Goal: Task Accomplishment & Management: Use online tool/utility

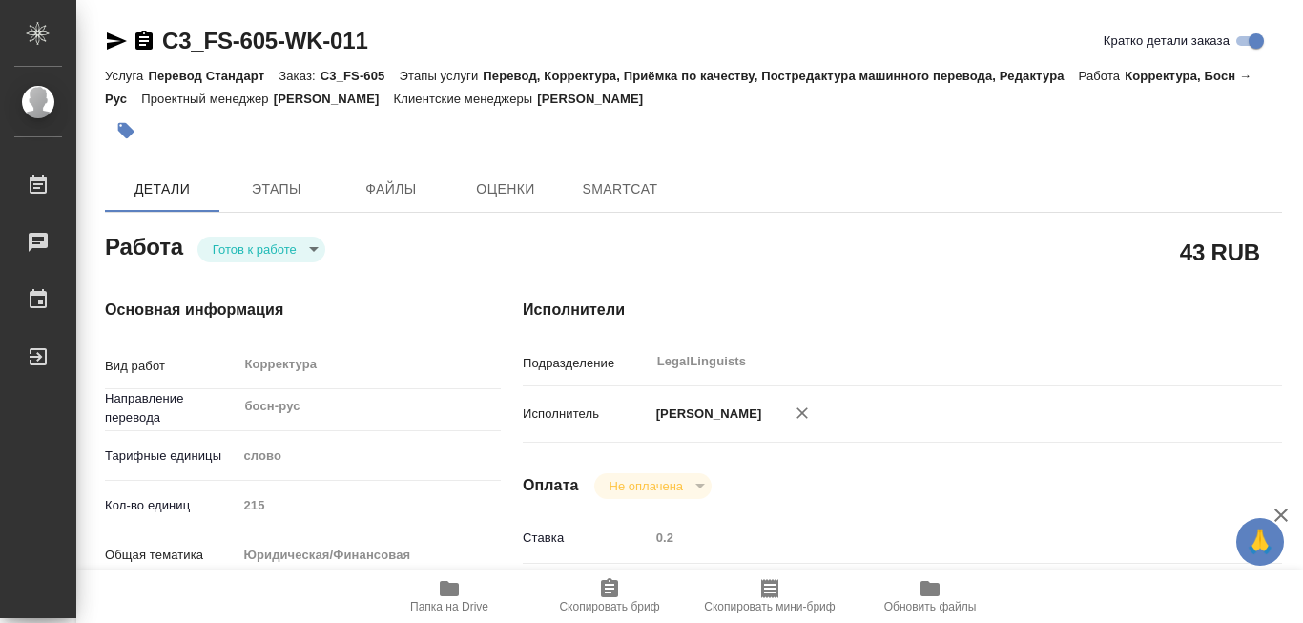
type textarea "x"
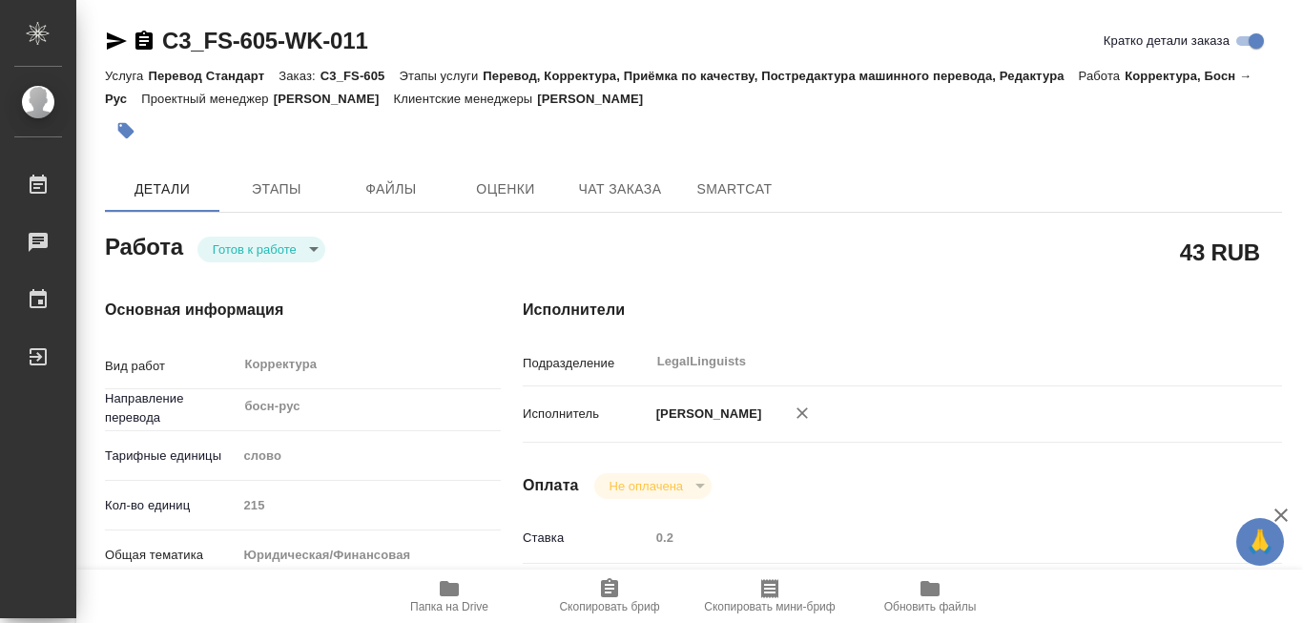
type textarea "x"
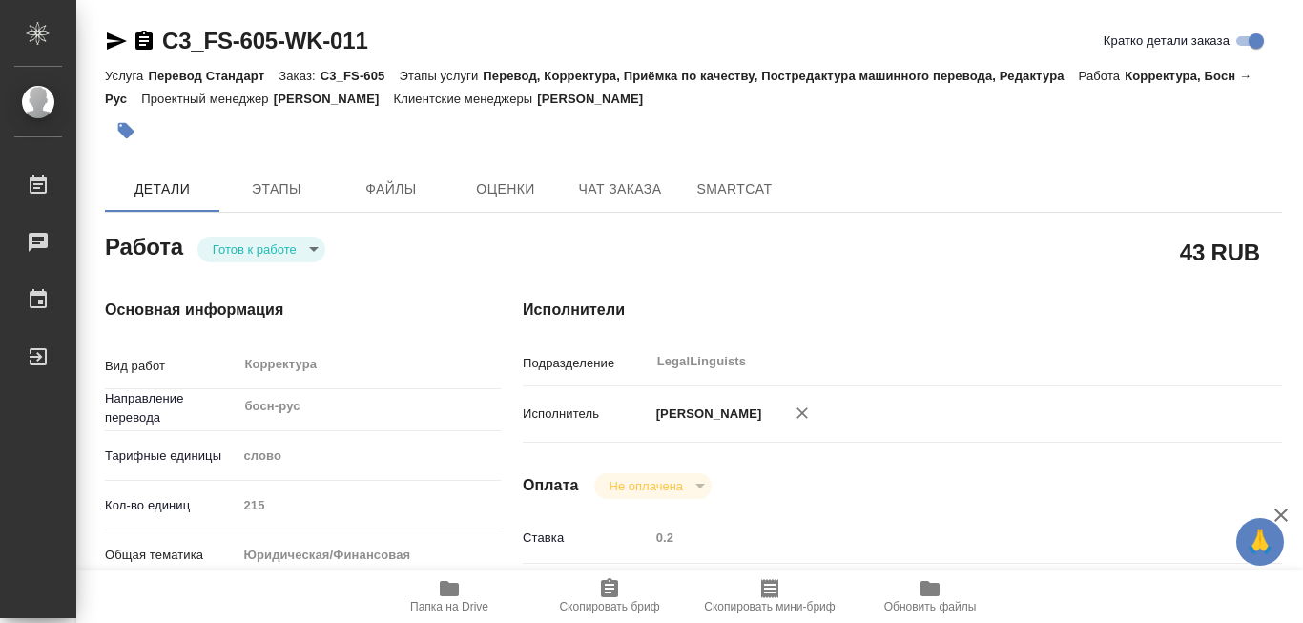
type textarea "x"
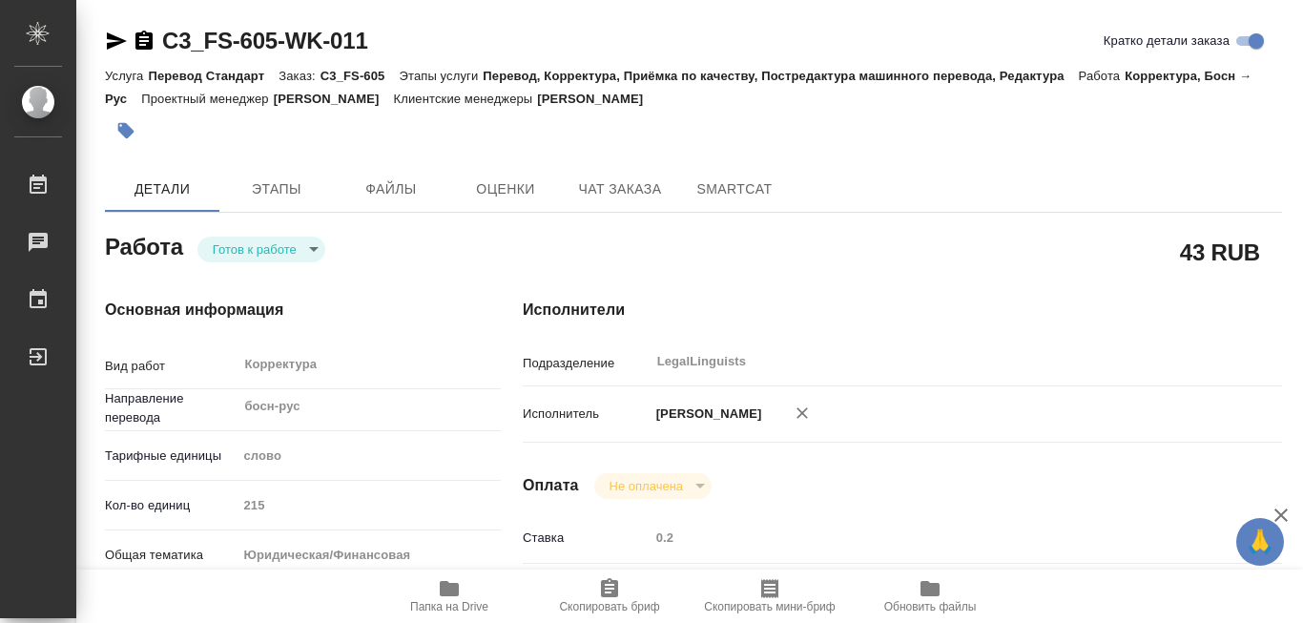
type textarea "x"
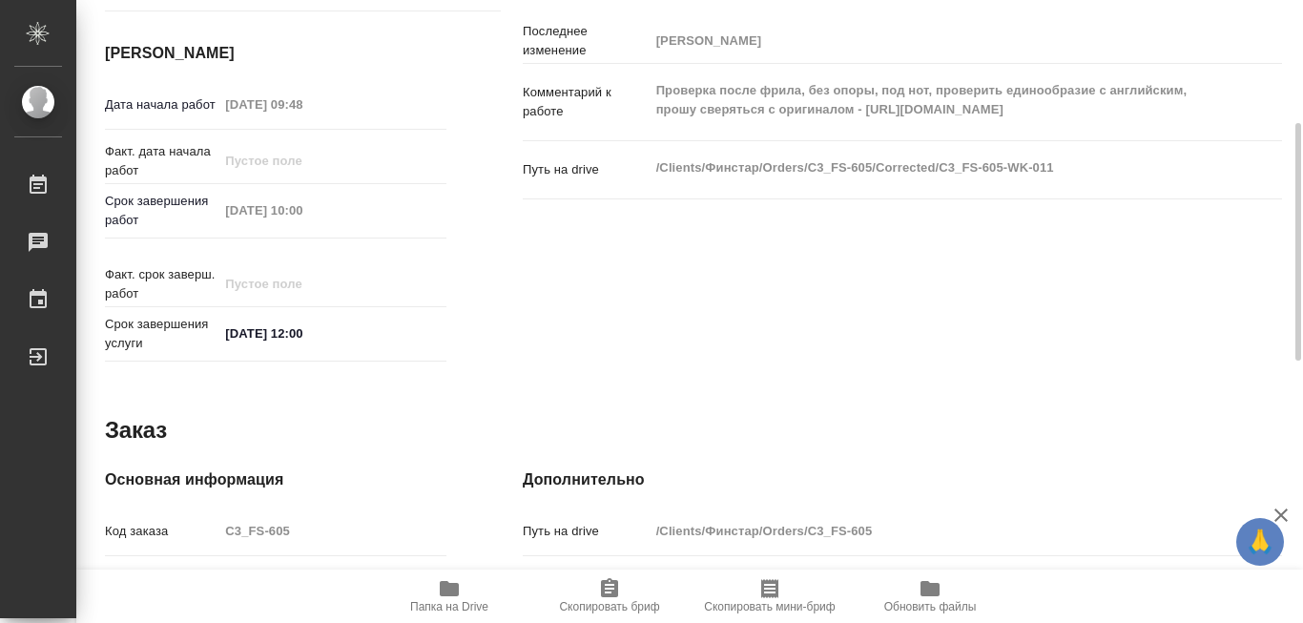
scroll to position [573, 0]
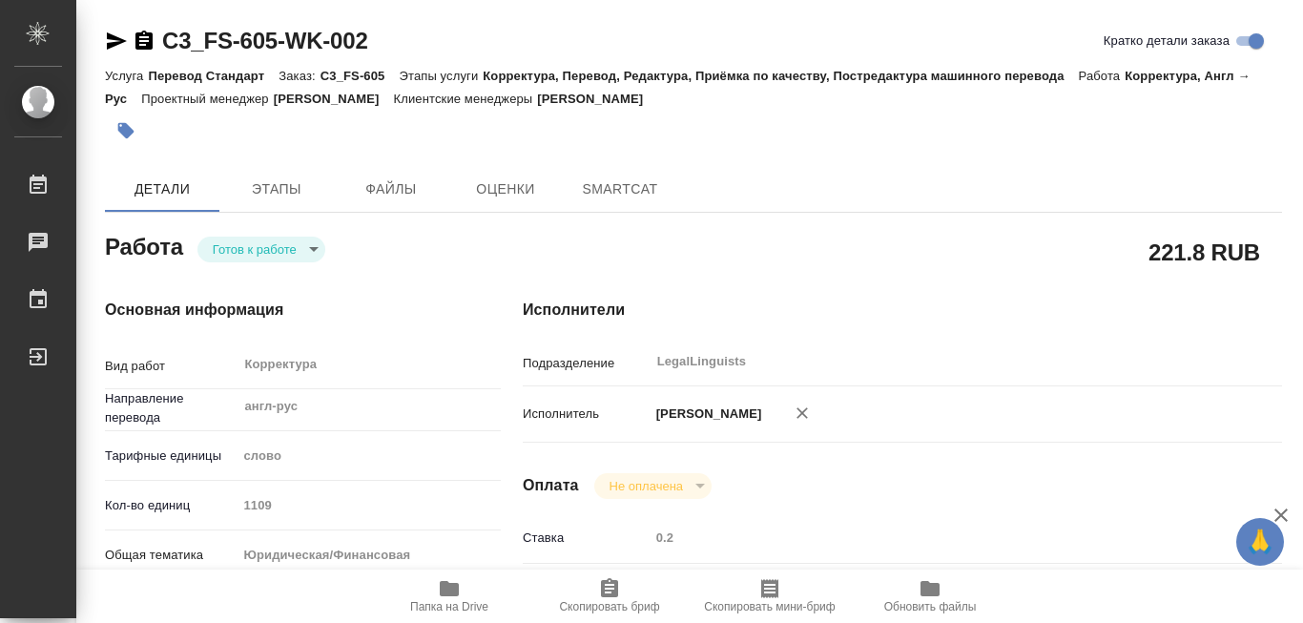
type textarea "x"
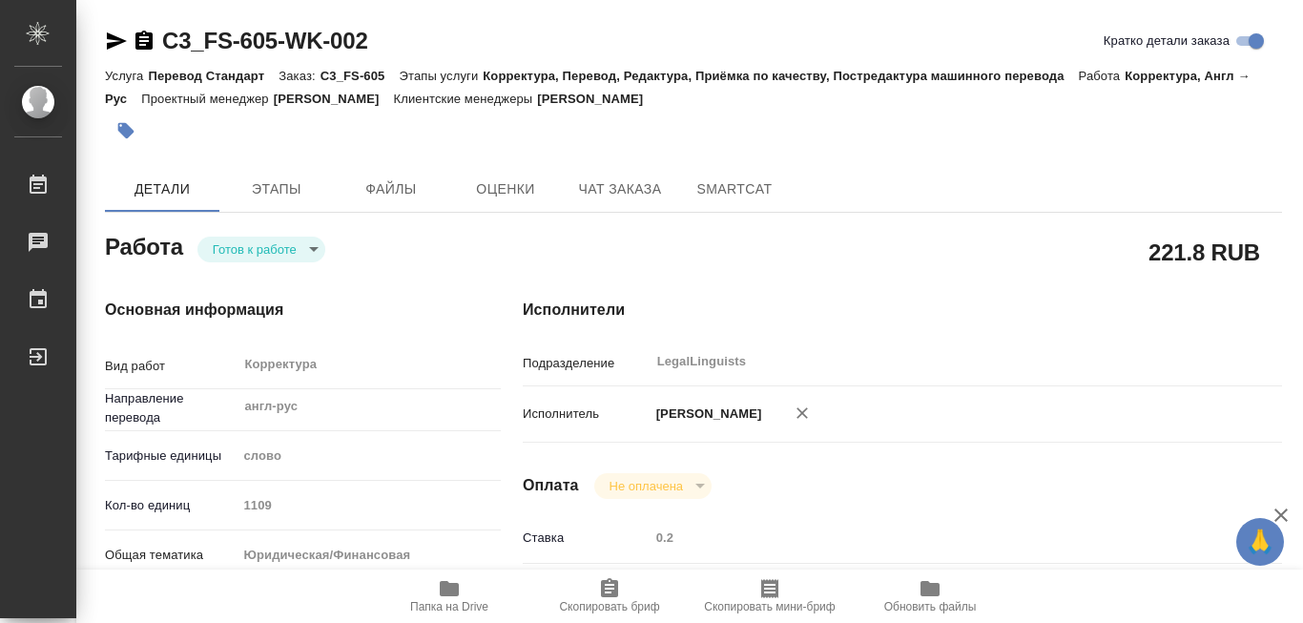
type textarea "x"
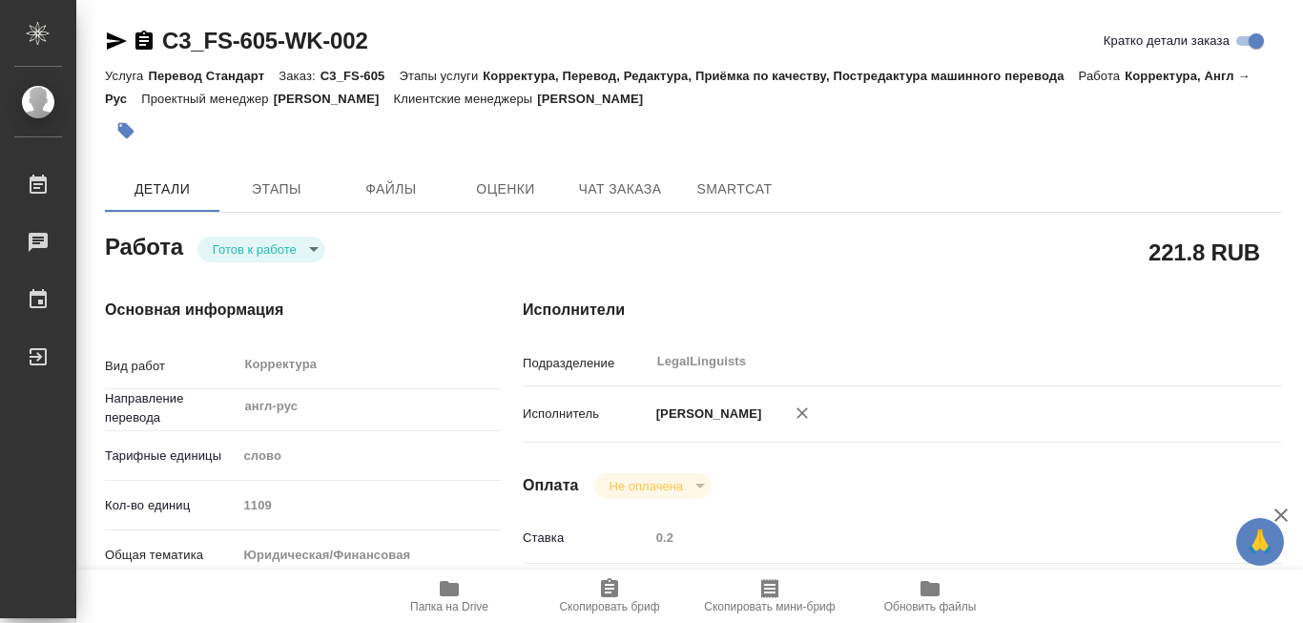
type textarea "x"
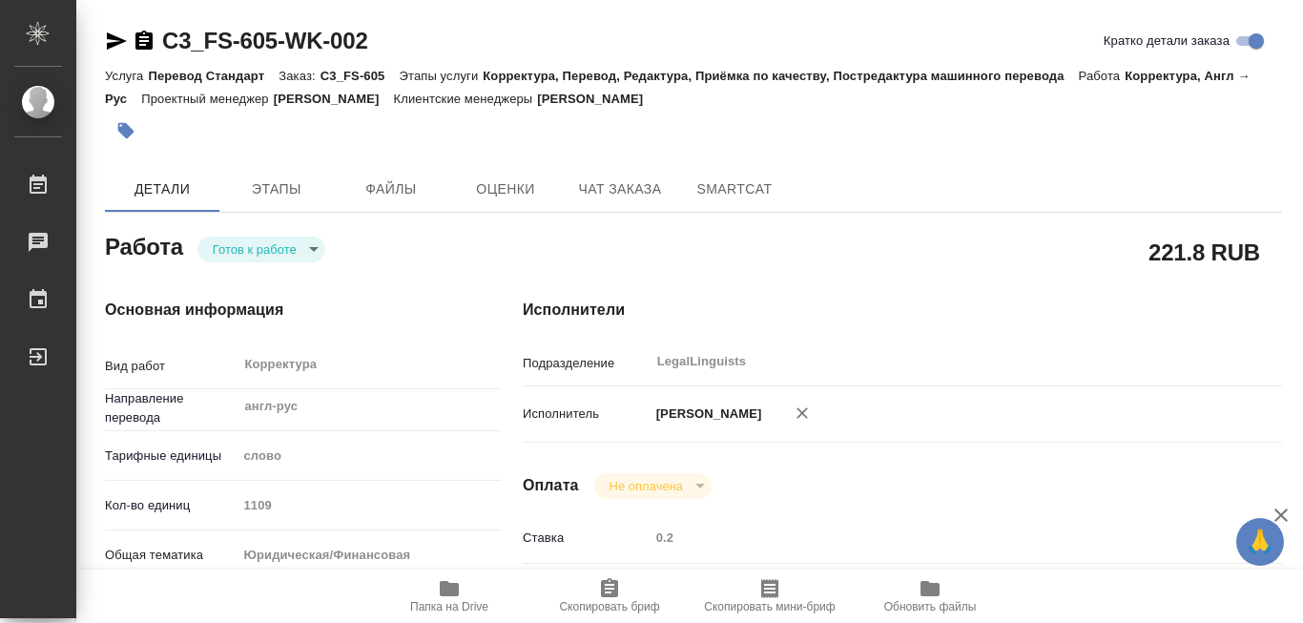
type textarea "x"
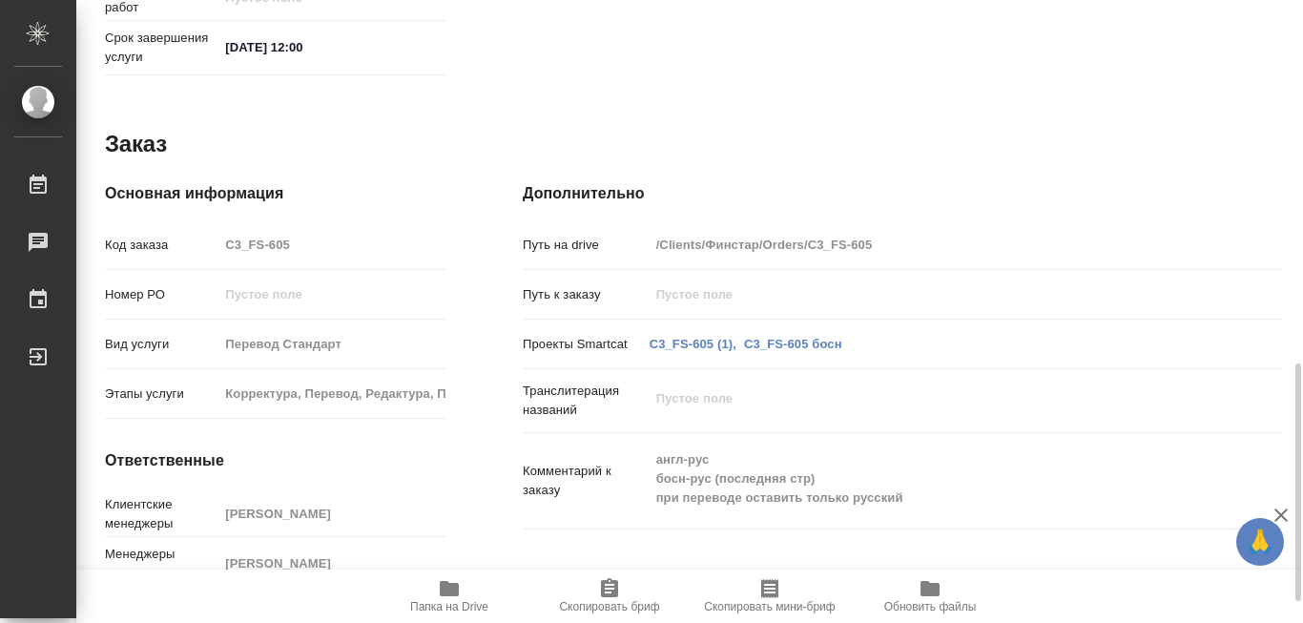
scroll to position [1010, 0]
